Goal: Task Accomplishment & Management: Manage account settings

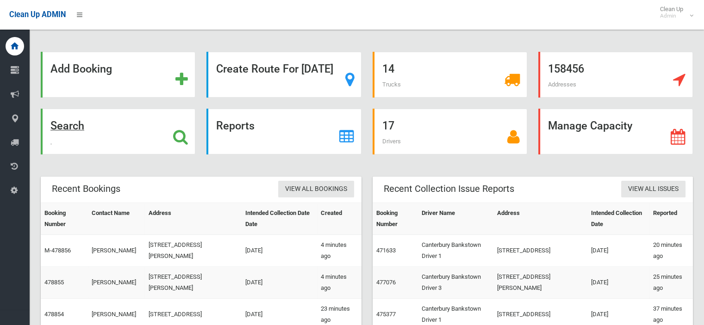
click at [84, 128] on strong "Search" at bounding box center [67, 125] width 34 height 13
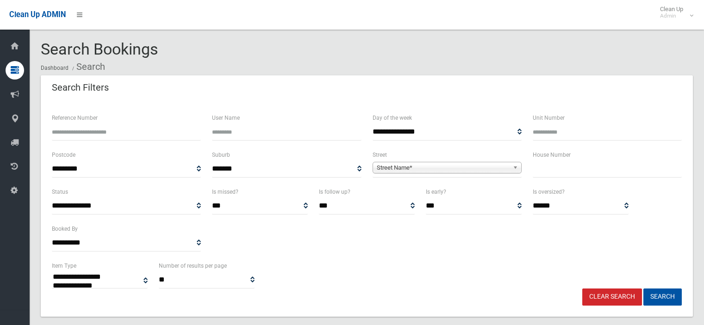
select select
click at [537, 166] on input "text" at bounding box center [606, 169] width 149 height 17
type input "**"
click at [385, 167] on span "Street Name*" at bounding box center [443, 167] width 132 height 11
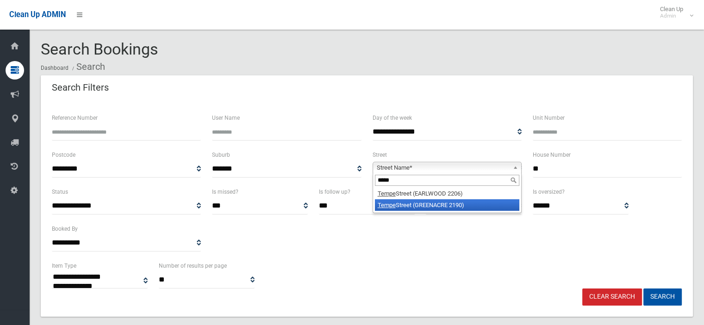
type input "*****"
click at [405, 207] on li "Tempe Street (GREENACRE 2190)" at bounding box center [447, 205] width 144 height 12
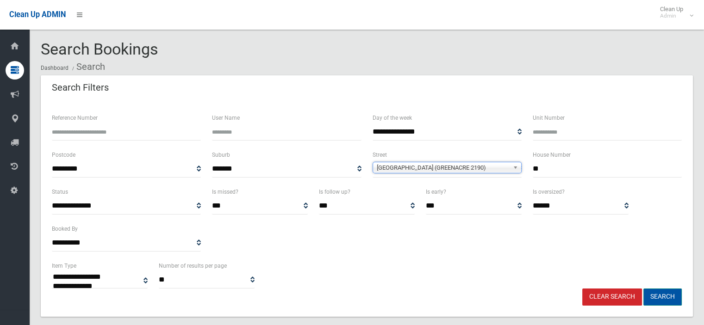
click at [670, 297] on button "Search" at bounding box center [662, 297] width 38 height 17
select select
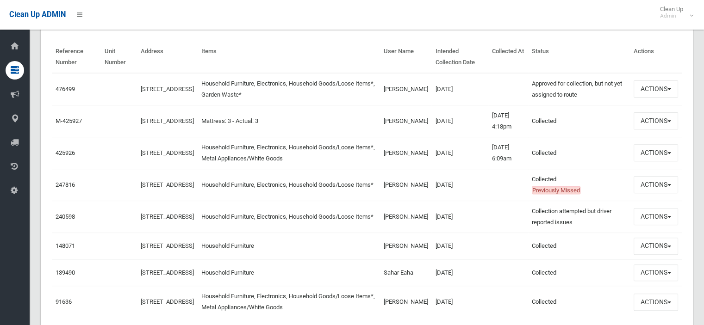
scroll to position [231, 0]
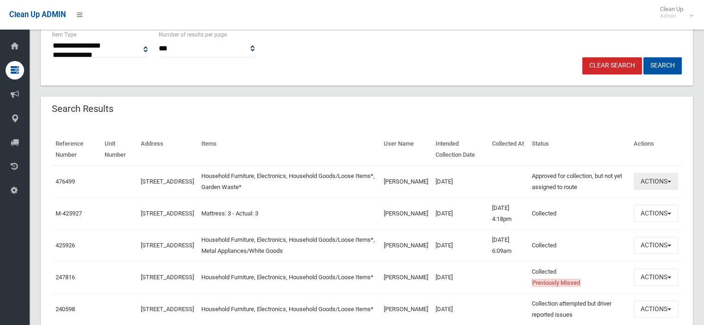
click at [663, 181] on button "Actions" at bounding box center [655, 181] width 44 height 17
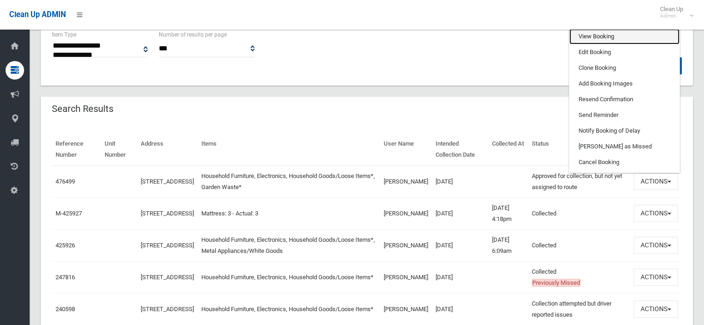
click at [588, 38] on link "View Booking" at bounding box center [624, 37] width 110 height 16
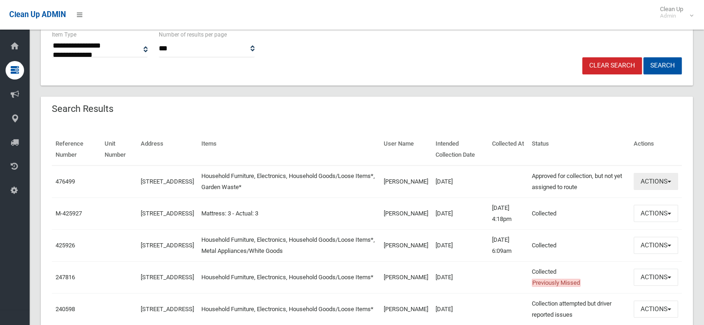
click at [666, 186] on button "Actions" at bounding box center [655, 181] width 44 height 17
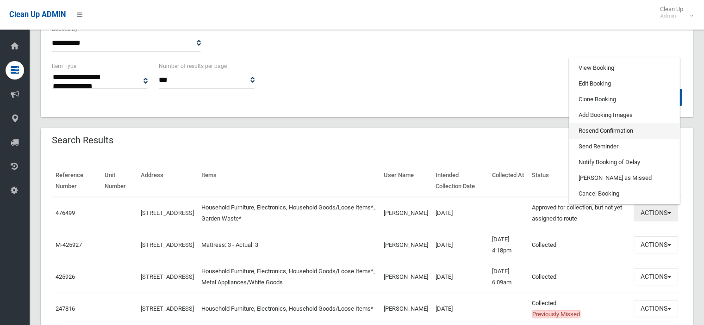
scroll to position [185, 0]
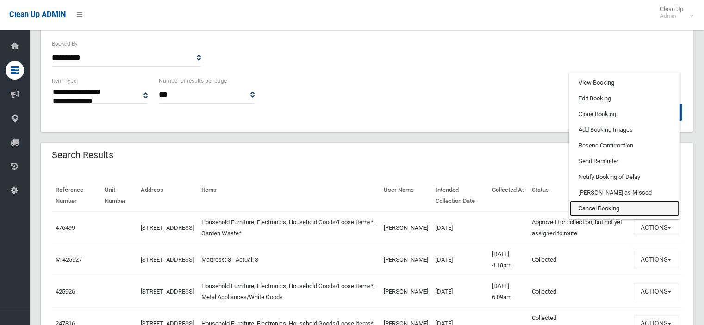
click at [594, 205] on link "Cancel Booking" at bounding box center [624, 209] width 110 height 16
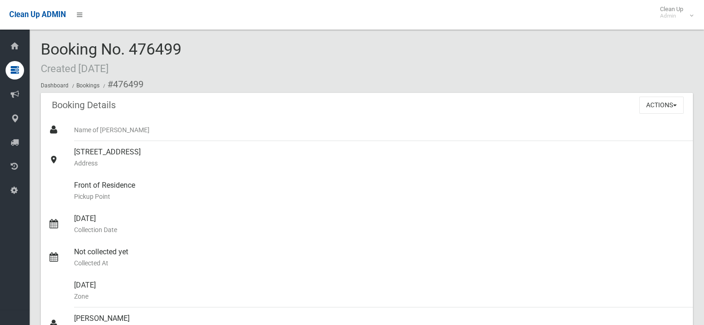
click at [144, 200] on div "Front of Residence [GEOGRAPHIC_DATA]" at bounding box center [379, 190] width 611 height 33
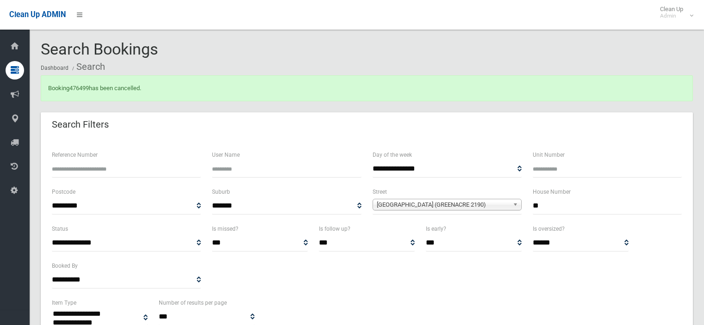
select select
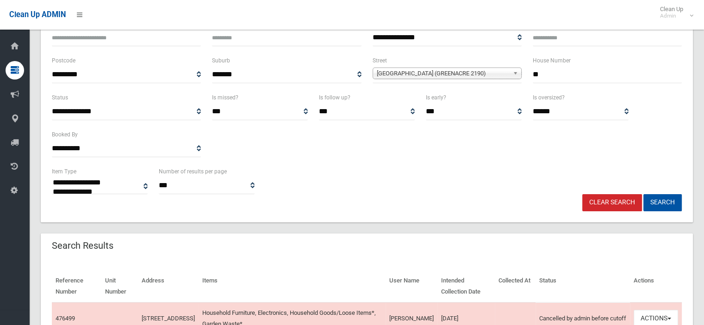
scroll to position [185, 0]
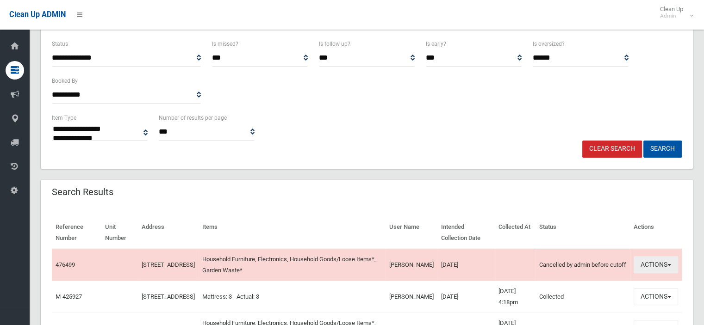
click at [663, 264] on button "Actions" at bounding box center [655, 264] width 44 height 17
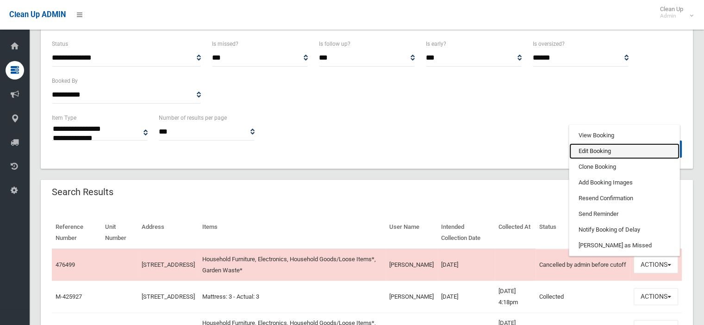
click at [590, 153] on link "Edit Booking" at bounding box center [624, 151] width 110 height 16
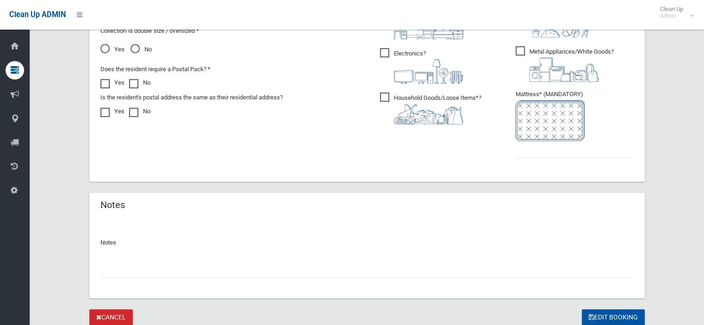
scroll to position [585, 0]
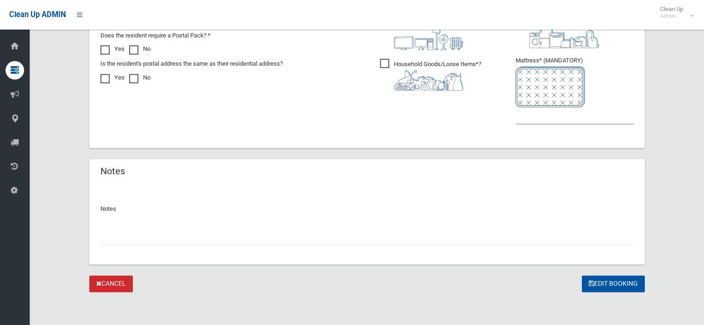
click at [550, 115] on input "text" at bounding box center [574, 115] width 118 height 17
type input "*"
drag, startPoint x: 138, startPoint y: 222, endPoint x: 132, endPoint y: 228, distance: 8.5
click at [132, 228] on div at bounding box center [366, 232] width 533 height 25
click at [128, 236] on input "text" at bounding box center [366, 236] width 533 height 17
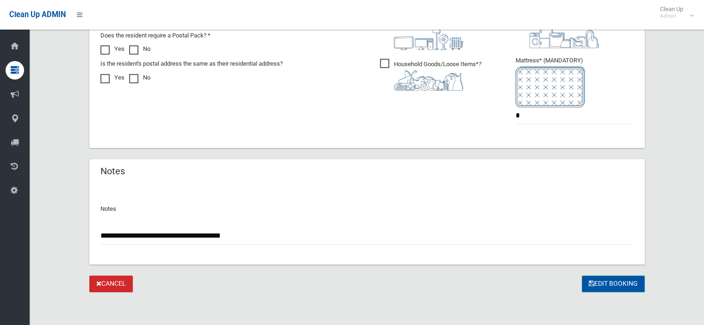
type input "**********"
click at [593, 283] on button "Edit Booking" at bounding box center [612, 284] width 63 height 17
